Goal: Information Seeking & Learning: Learn about a topic

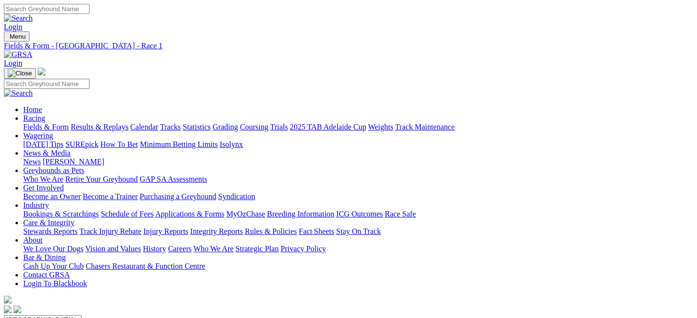
click at [48, 123] on link "Fields & Form" at bounding box center [45, 127] width 45 height 8
